Goal: Navigation & Orientation: Find specific page/section

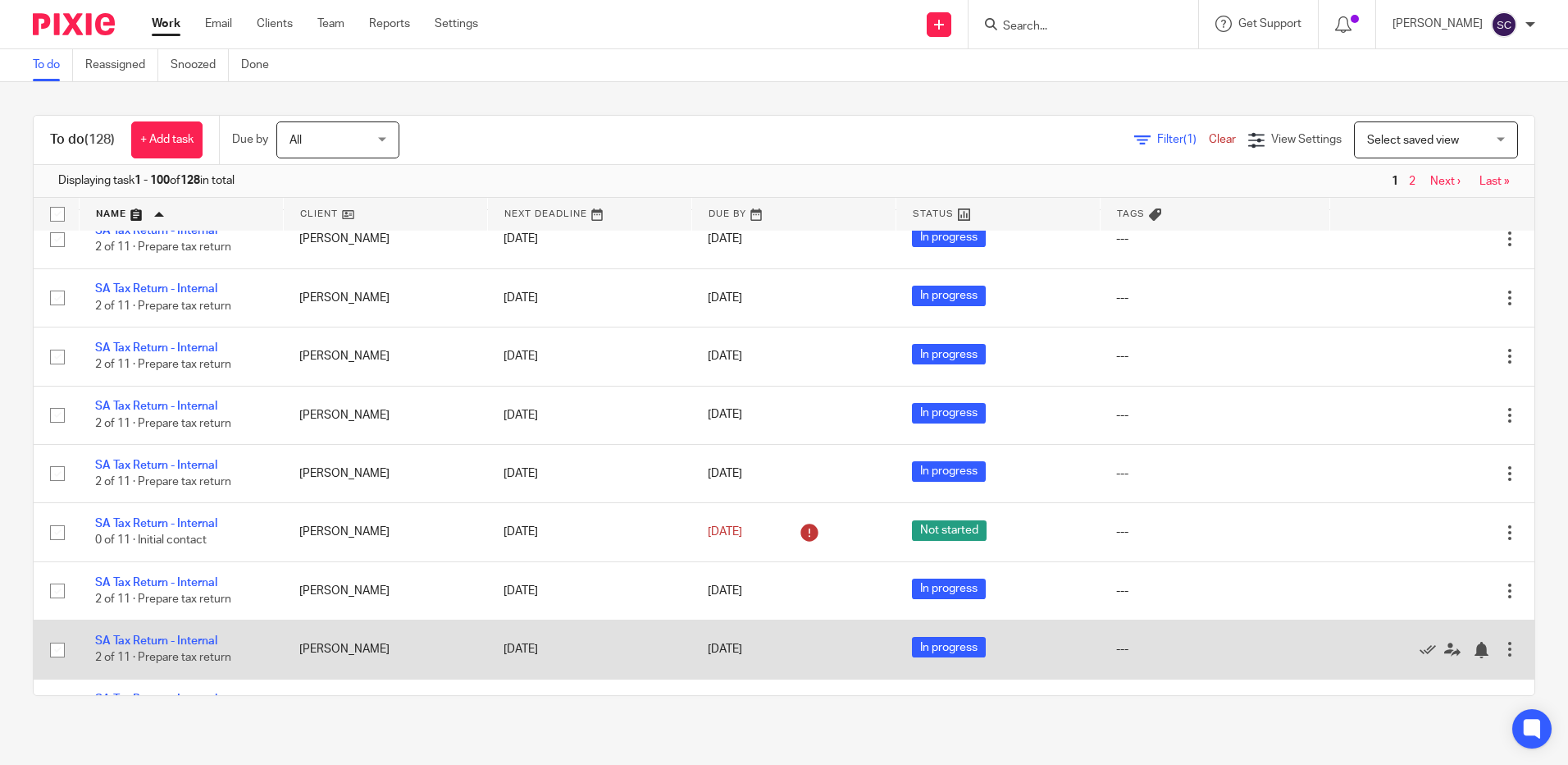
scroll to position [6414, 0]
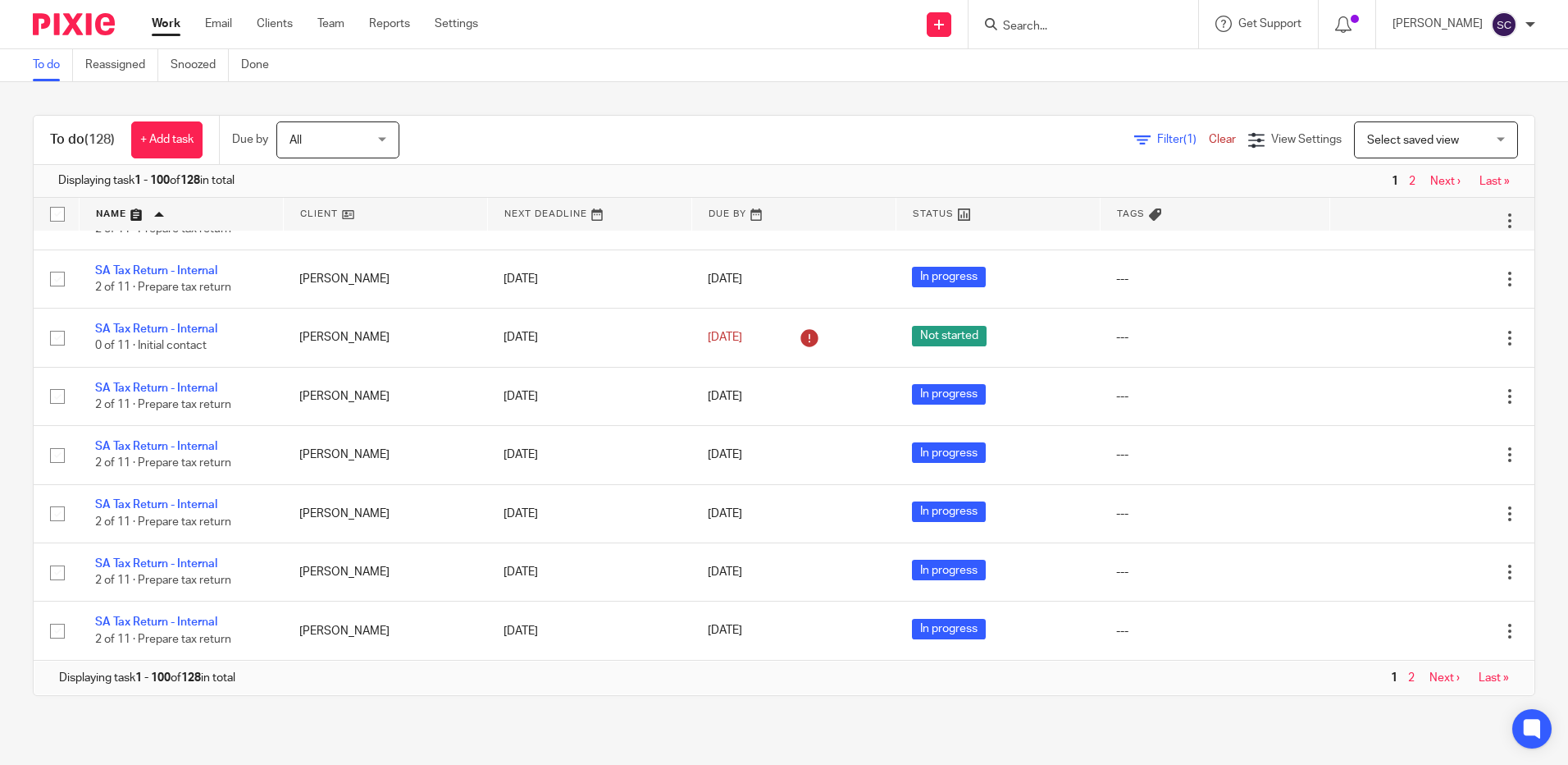
click at [1429, 678] on link "Next ›" at bounding box center [1444, 677] width 30 height 12
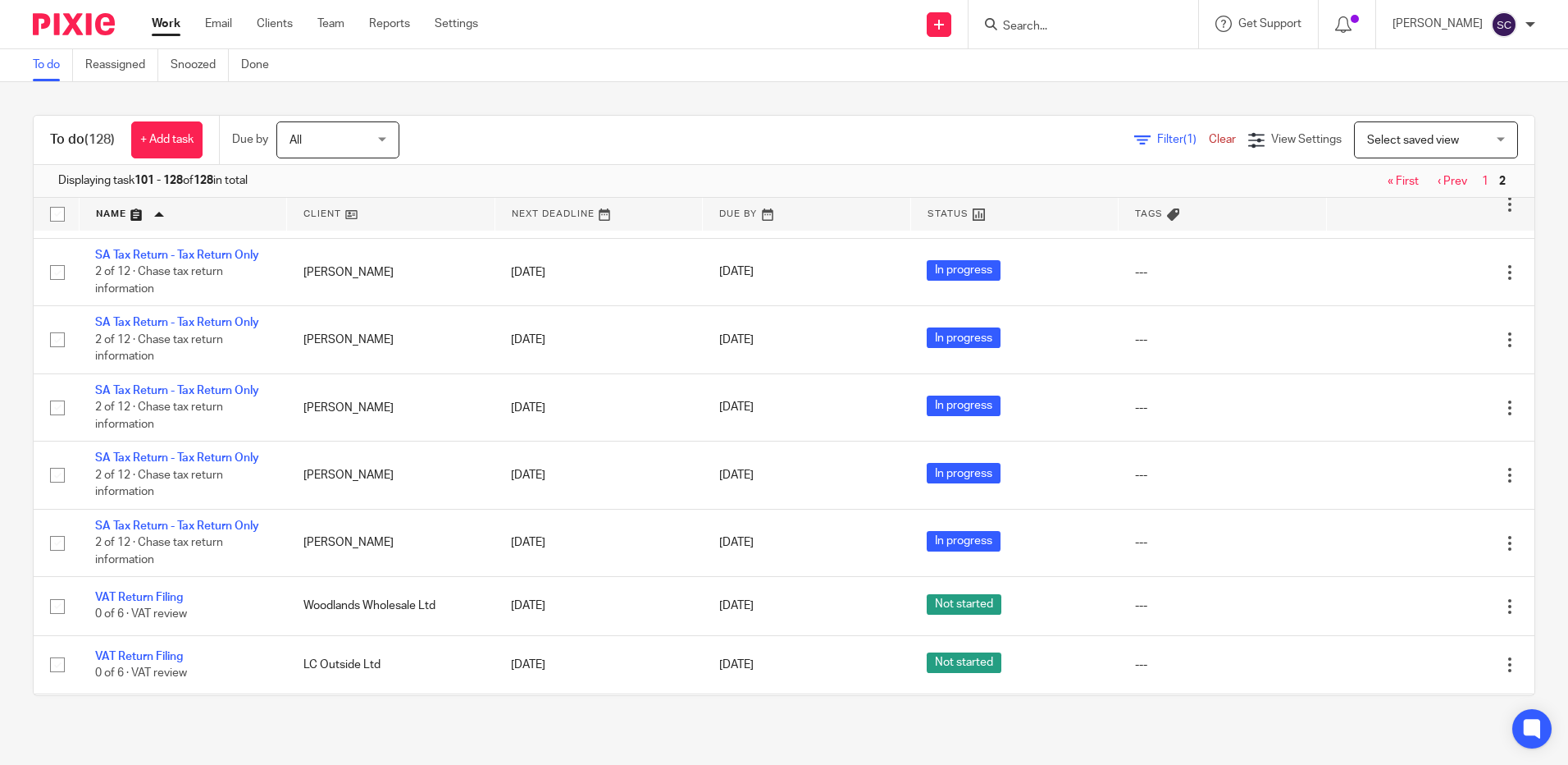
scroll to position [1384, 0]
